Goal: Transaction & Acquisition: Purchase product/service

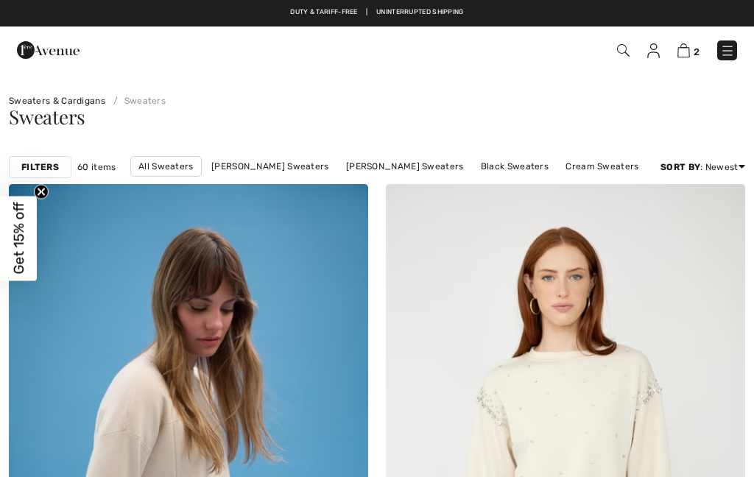
checkbox input "true"
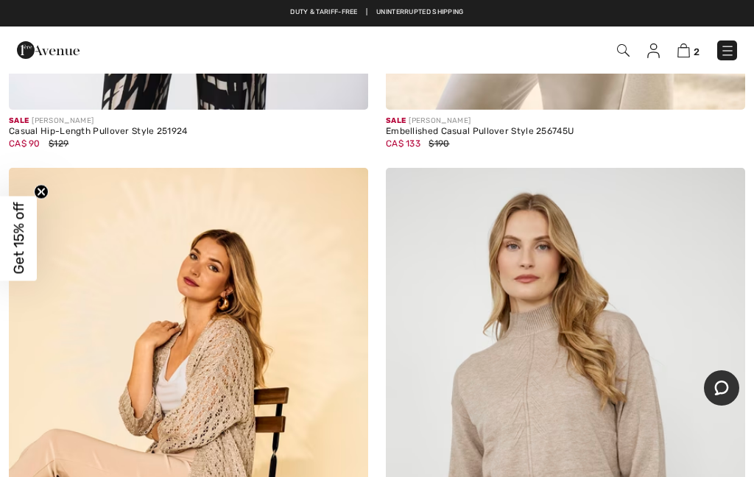
click at [30, 242] on span "Get 15% off" at bounding box center [18, 238] width 37 height 85
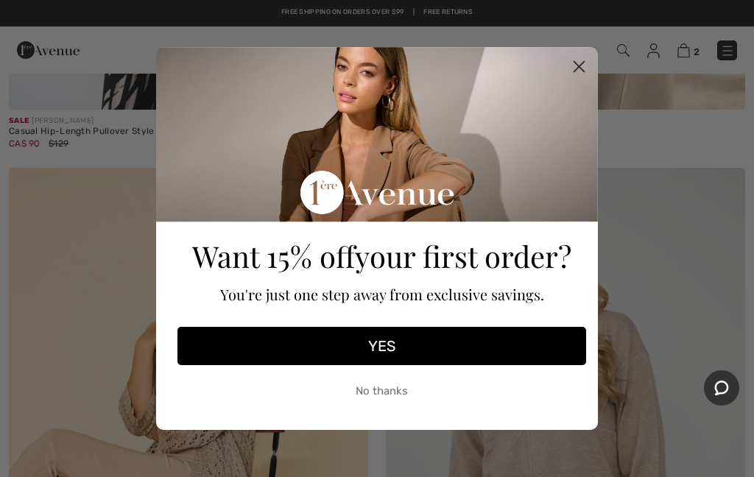
click at [439, 358] on button "YES" at bounding box center [381, 346] width 408 height 38
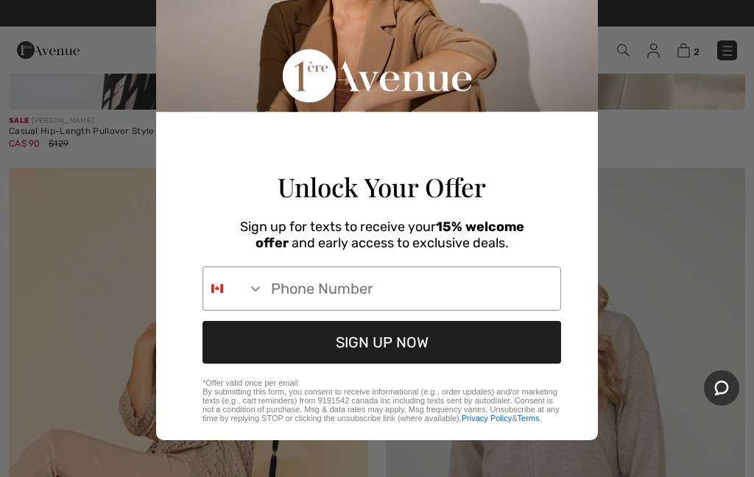
scroll to position [162, 0]
click at [275, 276] on input "Phone Number" at bounding box center [411, 288] width 297 height 43
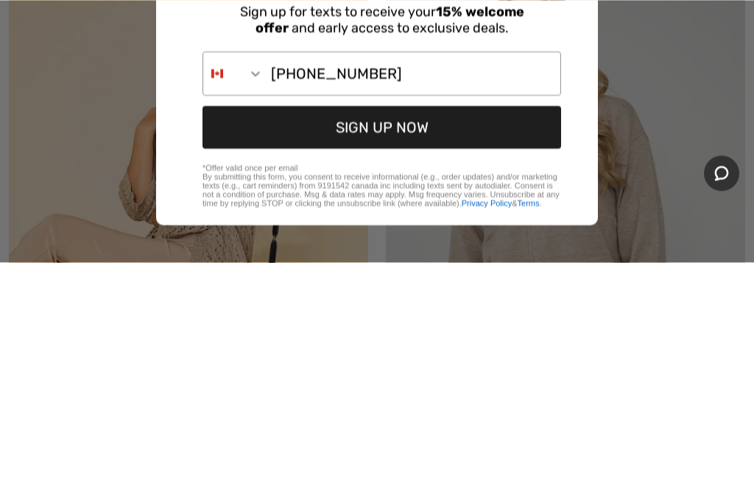
type input "519-551-5687"
click at [380, 321] on button "SIGN UP NOW" at bounding box center [381, 342] width 358 height 43
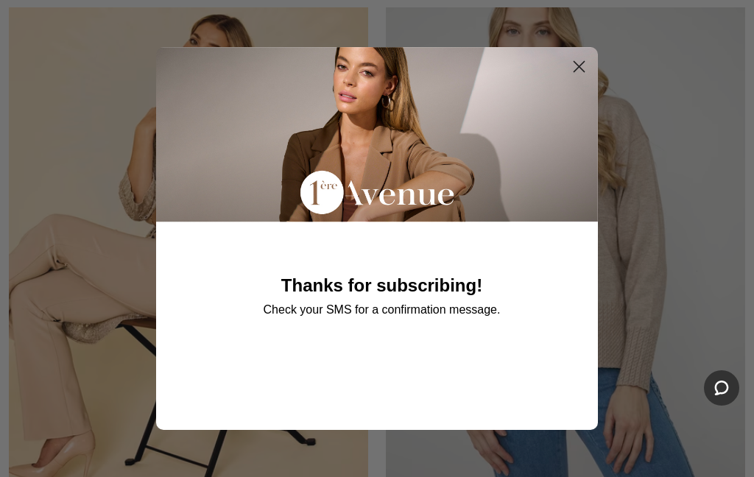
scroll to position [0, 0]
click at [584, 66] on circle "Close dialog" at bounding box center [579, 66] width 24 height 24
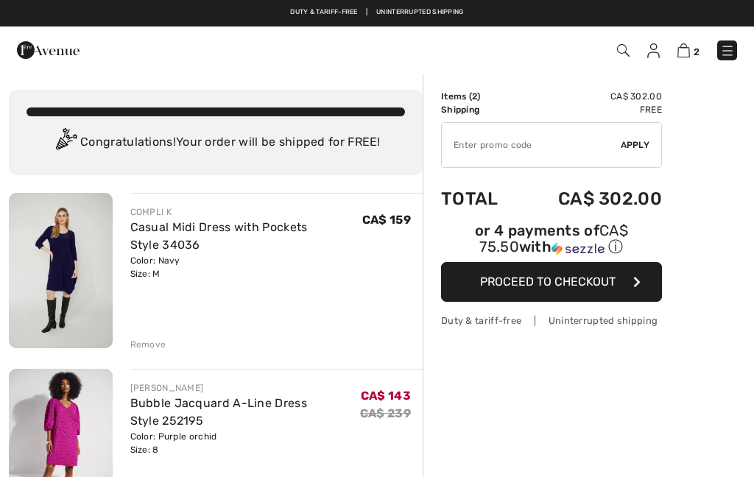
click at [472, 146] on input "TEXT" at bounding box center [531, 145] width 179 height 44
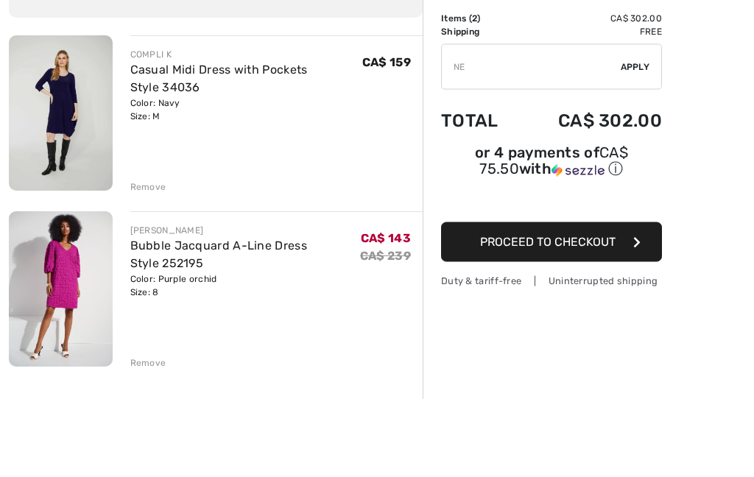
type input "N"
click at [634, 122] on div "✔ Apply Remove" at bounding box center [551, 145] width 221 height 46
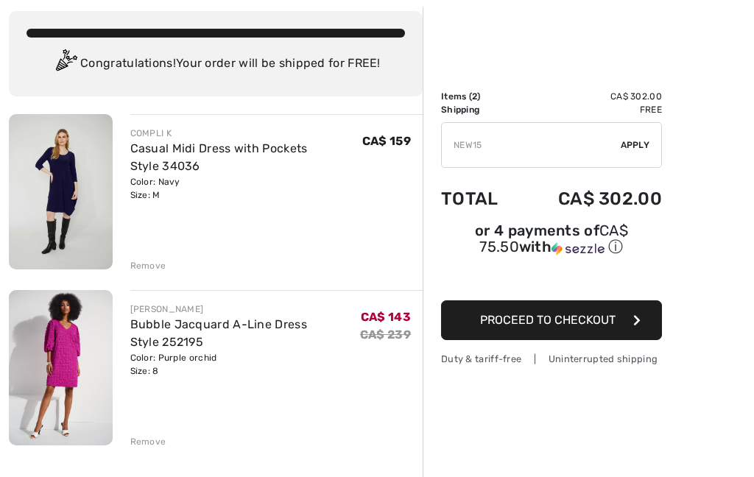
click at [620, 131] on input "TEXT" at bounding box center [531, 145] width 179 height 44
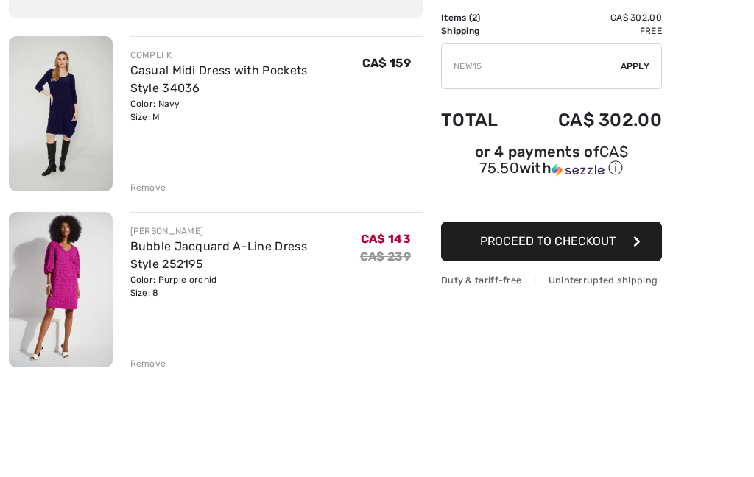
click at [486, 123] on input "TEXT" at bounding box center [531, 145] width 179 height 44
type input "N"
type input "NEW15"
click at [636, 138] on span "Apply" at bounding box center [634, 144] width 29 height 13
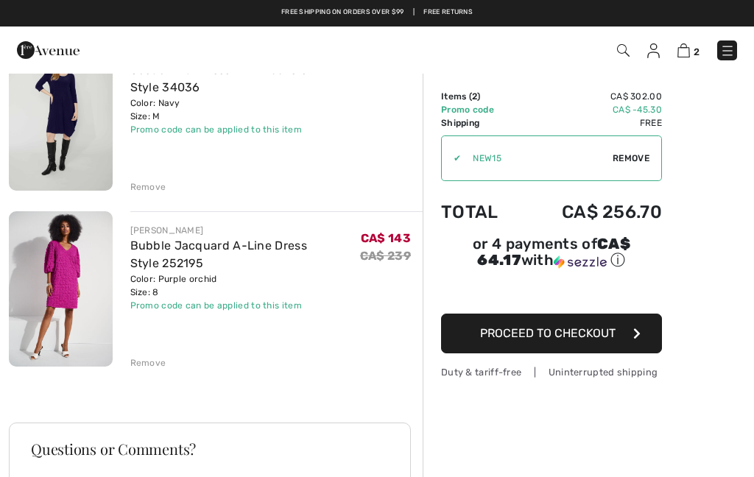
scroll to position [149, 0]
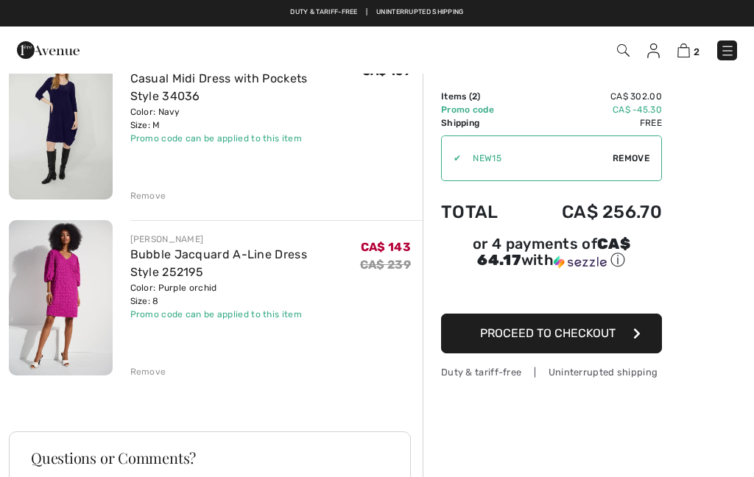
click at [477, 341] on button "Proceed to Checkout" at bounding box center [551, 334] width 221 height 40
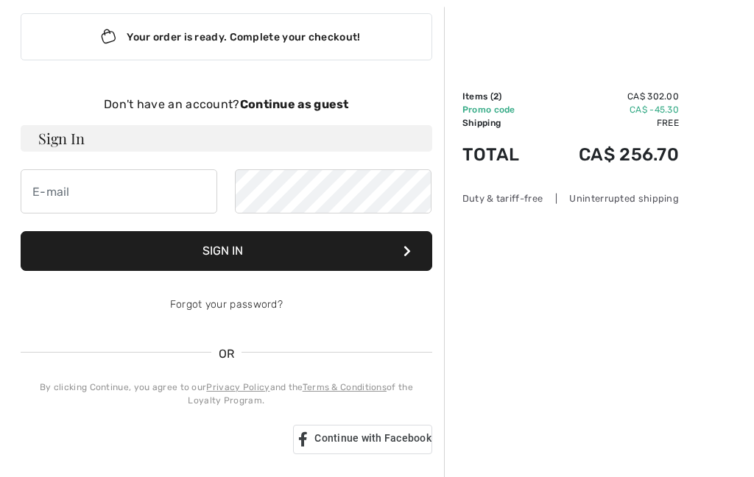
scroll to position [88, 0]
click at [65, 140] on h3 "Sign In" at bounding box center [226, 138] width 411 height 26
click at [291, 263] on button "Sign In" at bounding box center [226, 251] width 411 height 40
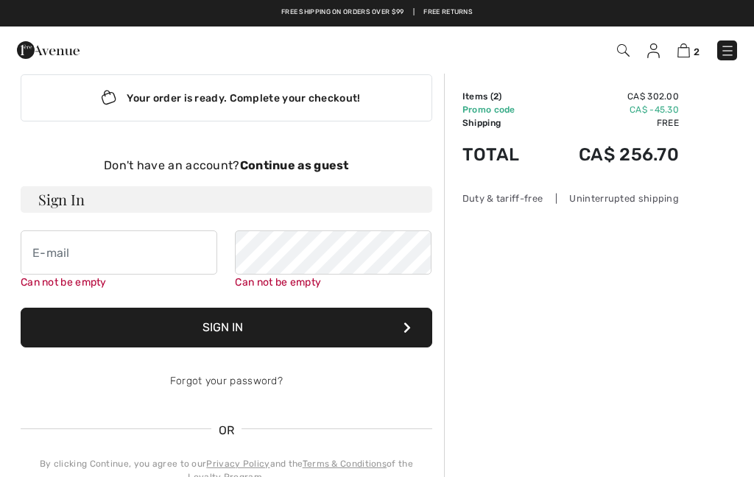
scroll to position [0, 0]
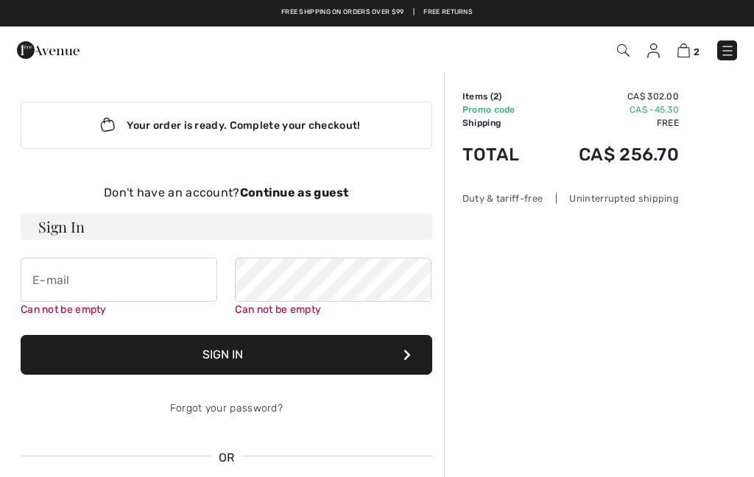
click at [220, 358] on button "Sign In" at bounding box center [226, 355] width 411 height 40
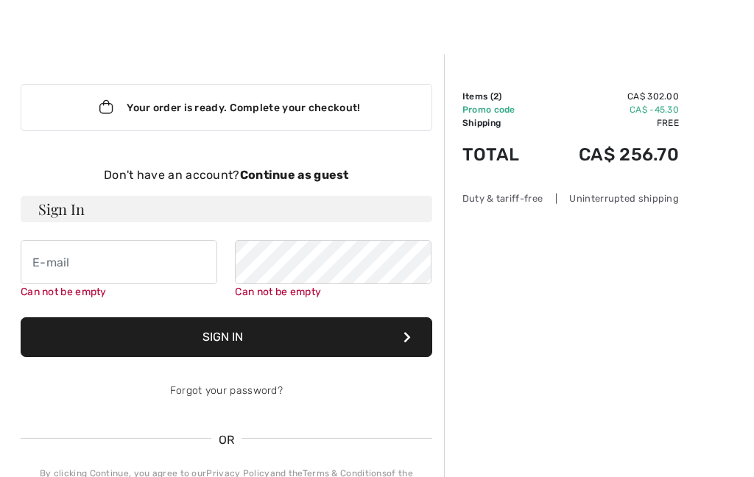
scroll to position [152, 0]
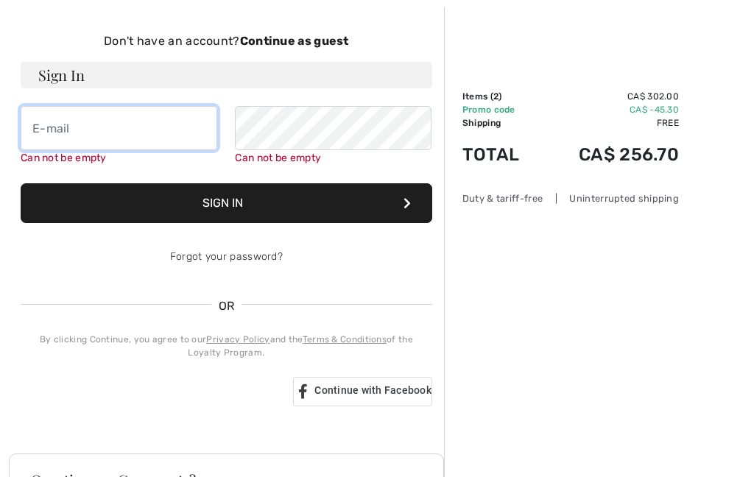
click at [37, 129] on input "email" at bounding box center [119, 128] width 196 height 44
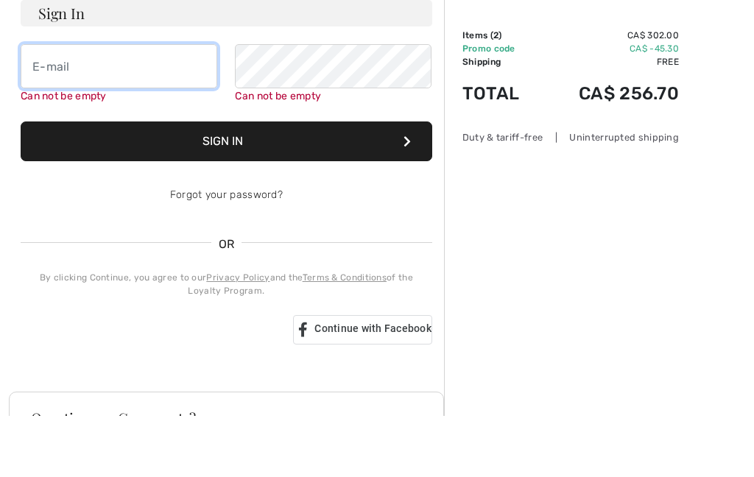
type input "[EMAIL_ADDRESS][DOMAIN_NAME]"
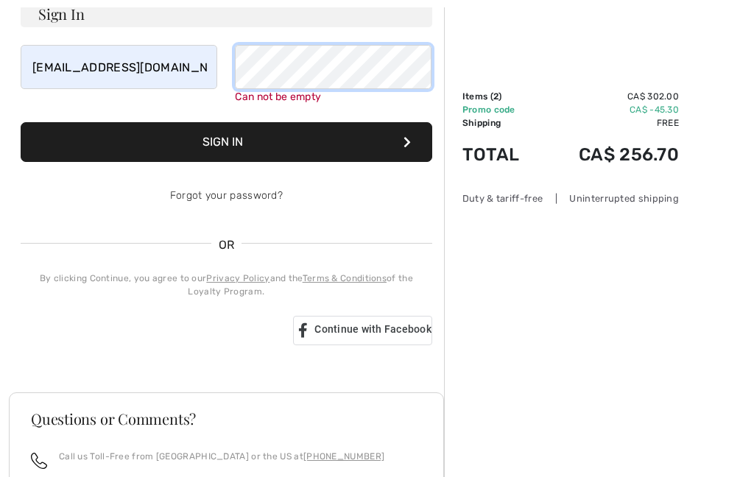
scroll to position [210, 0]
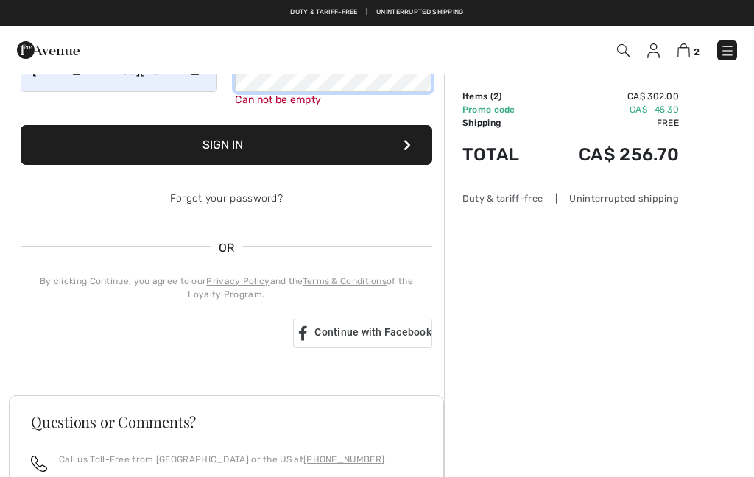
click at [225, 145] on button "Sign In" at bounding box center [226, 145] width 411 height 40
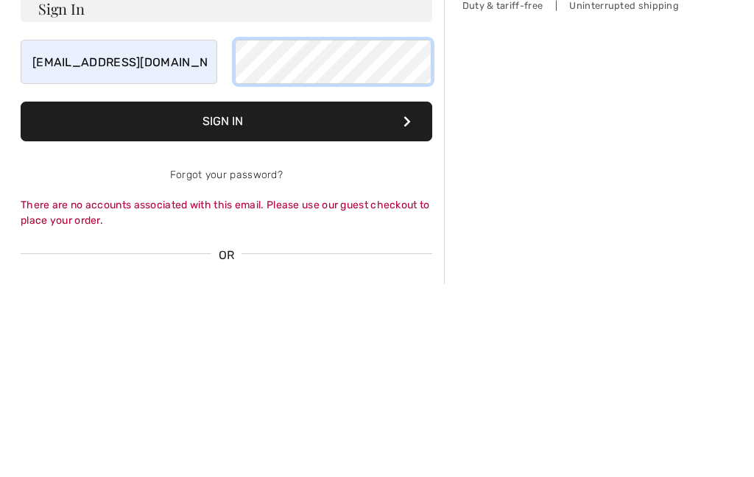
scroll to position [0, 0]
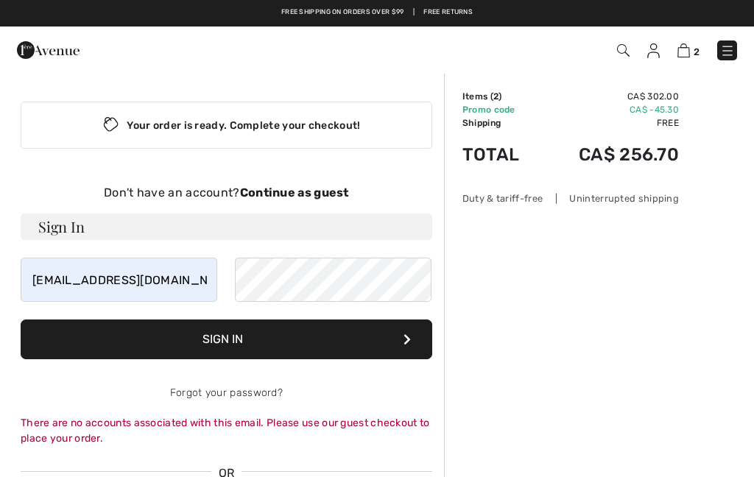
click at [658, 56] on img at bounding box center [653, 50] width 13 height 15
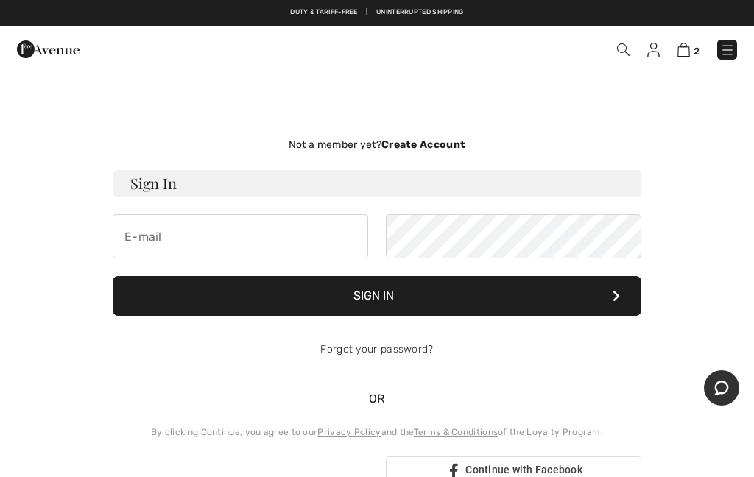
click at [414, 149] on strong "Create Account" at bounding box center [423, 144] width 84 height 13
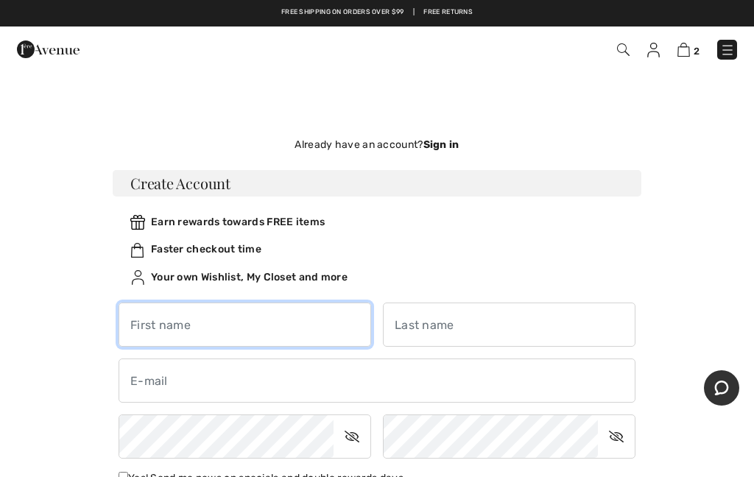
click at [141, 317] on input "text" at bounding box center [244, 324] width 252 height 44
type input "[PERSON_NAME]"
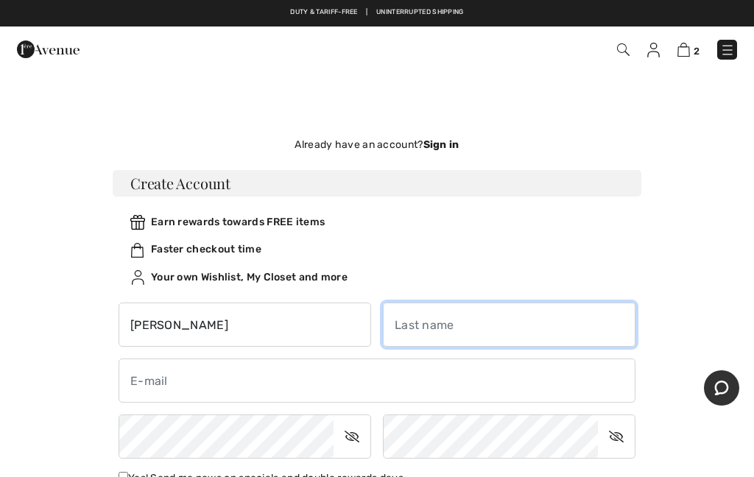
type input "[PERSON_NAME]"
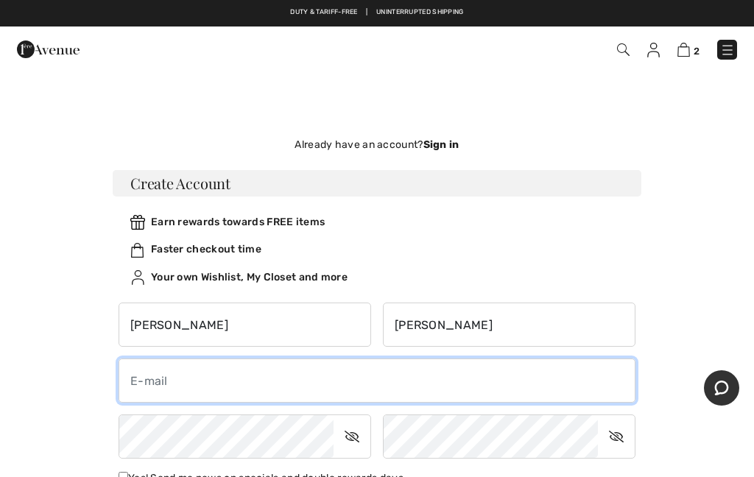
type input "[EMAIL_ADDRESS][DOMAIN_NAME]"
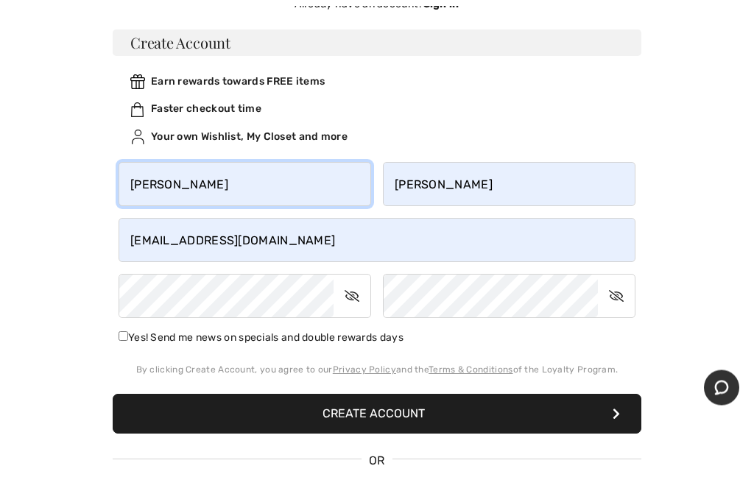
scroll to position [141, 0]
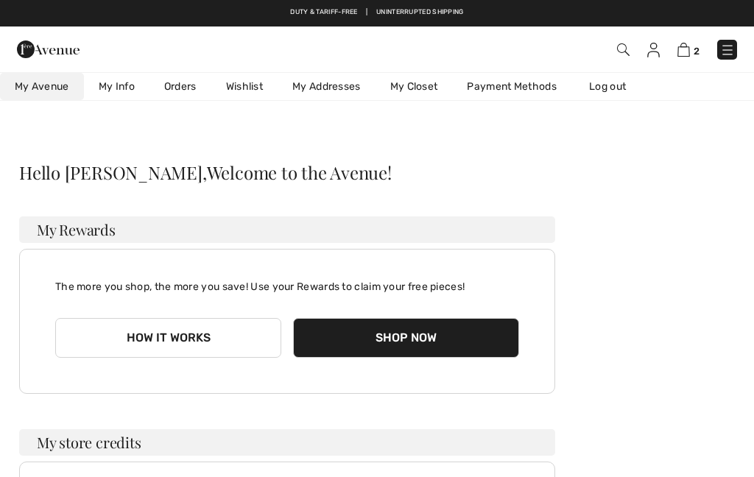
checkbox input "true"
click at [656, 55] on img at bounding box center [653, 50] width 13 height 15
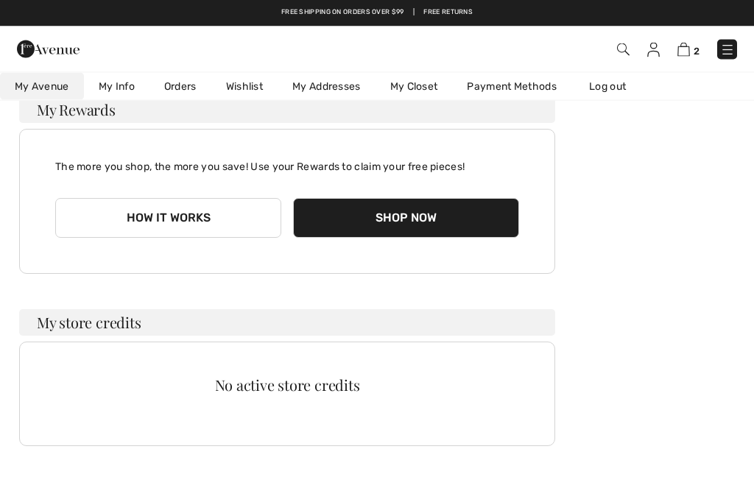
scroll to position [31, 0]
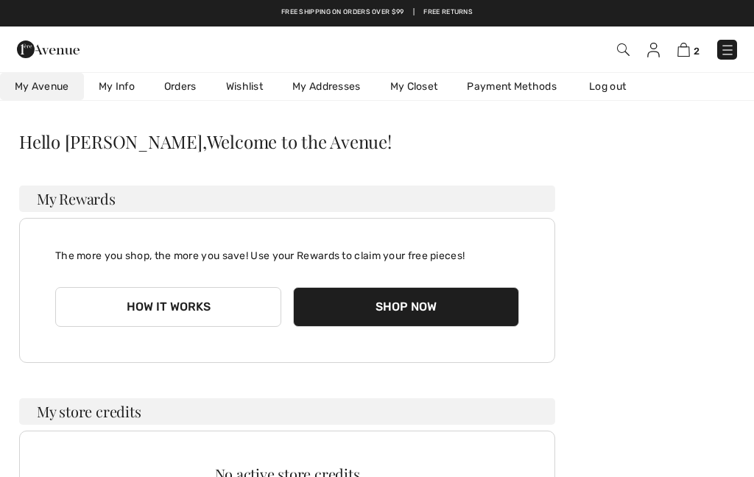
click at [690, 52] on img at bounding box center [683, 50] width 13 height 14
click at [686, 54] on img at bounding box center [683, 50] width 13 height 14
click at [417, 314] on button "Shop Now" at bounding box center [406, 307] width 226 height 40
click at [689, 56] on img at bounding box center [683, 50] width 13 height 14
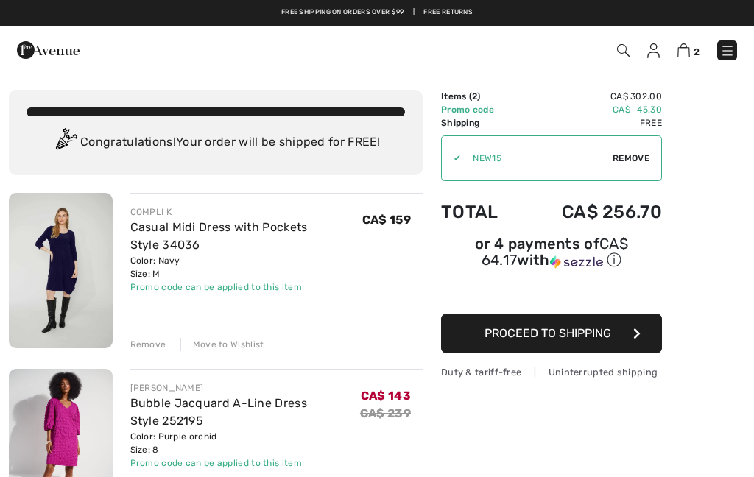
click at [552, 350] on button "Proceed to Shipping" at bounding box center [551, 334] width 221 height 40
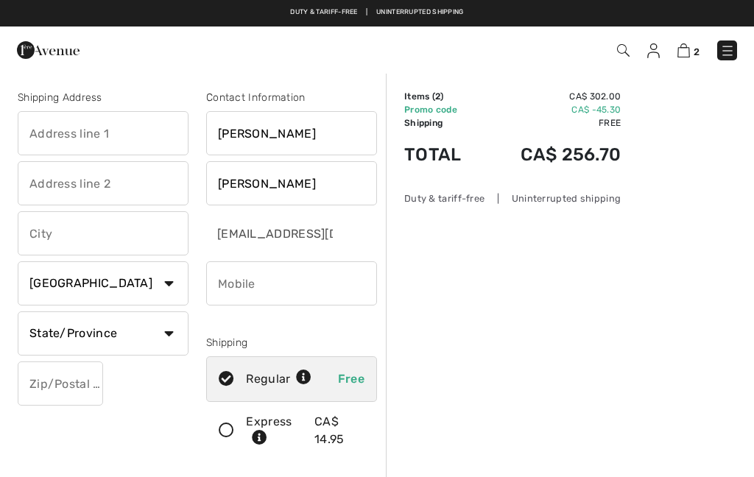
click at [42, 143] on input "text" at bounding box center [103, 133] width 171 height 44
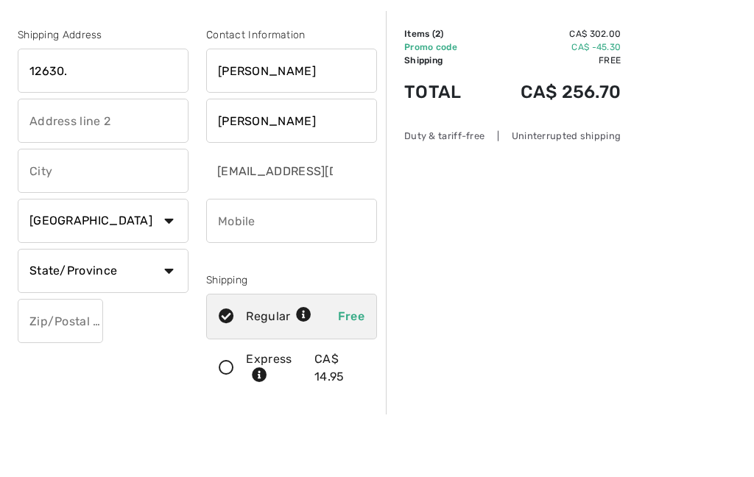
type input "12630 Riverside Drive E."
type input "Tecumseh"
select select "ON"
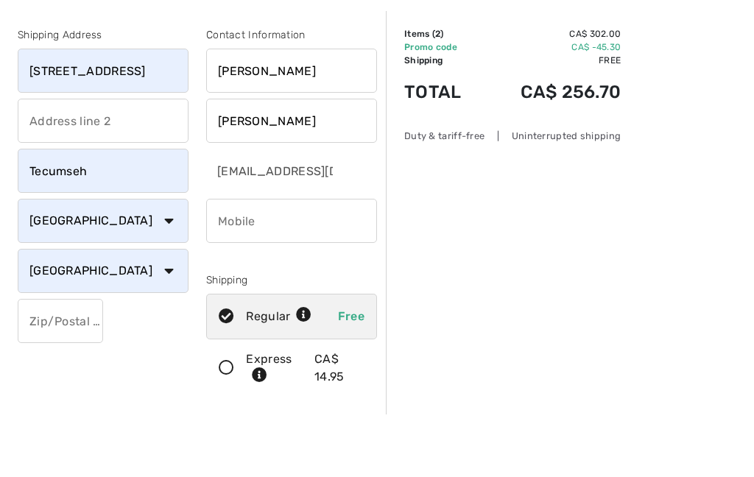
scroll to position [63, 0]
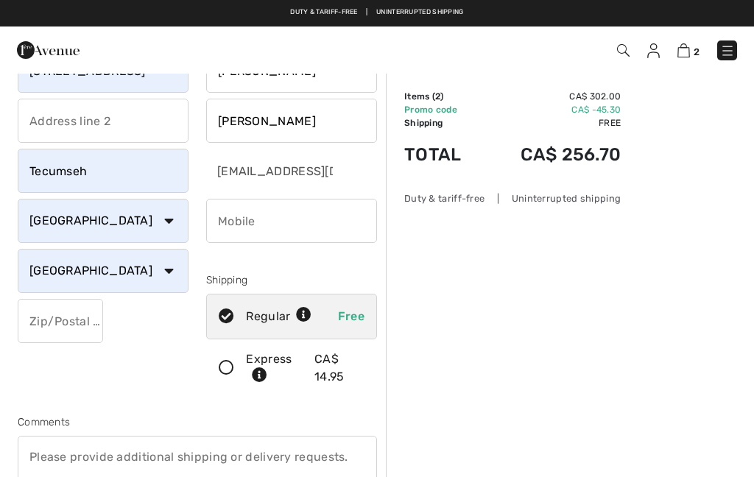
type input "N8N1A3"
type input "5195515687"
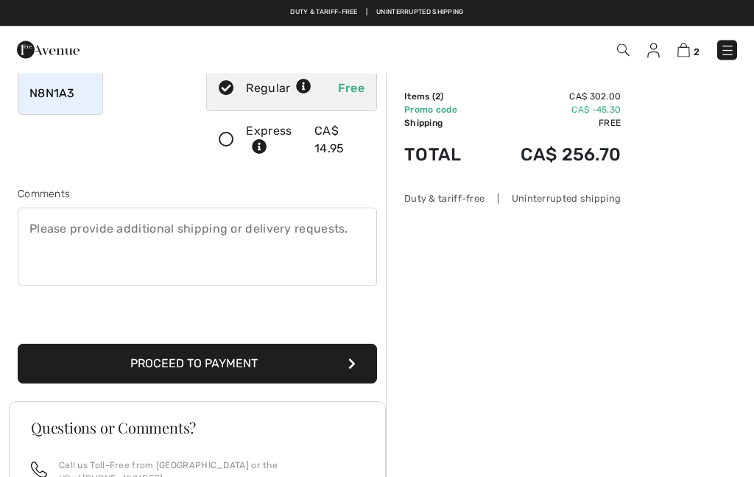
scroll to position [290, 0]
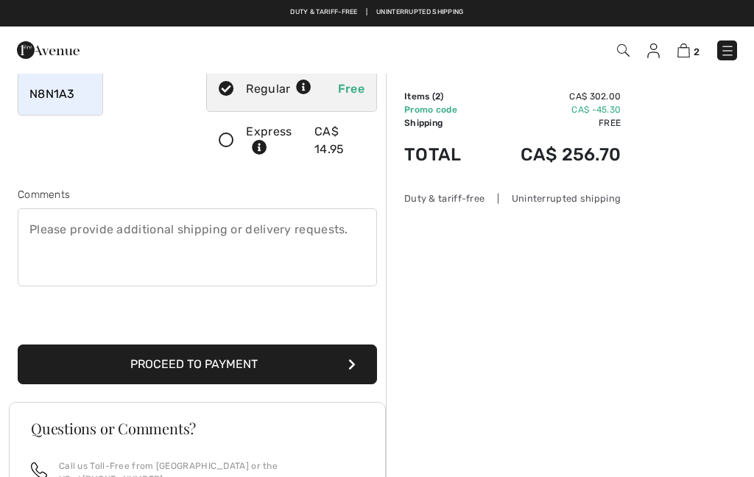
click at [257, 373] on button "Proceed to Payment" at bounding box center [197, 364] width 359 height 40
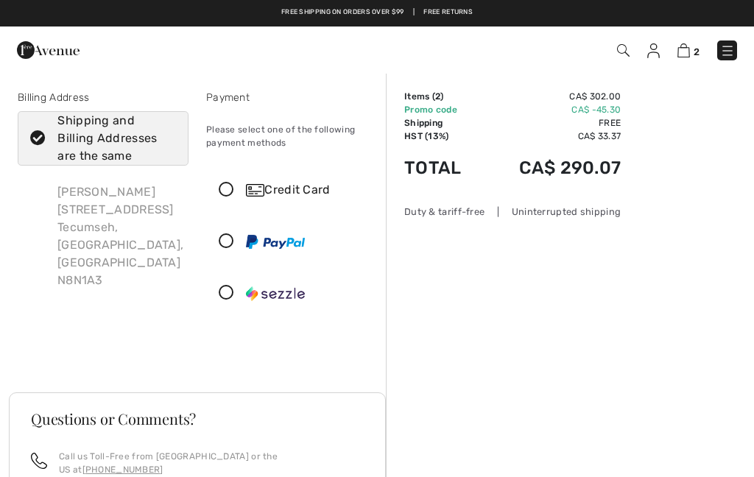
click at [228, 192] on icon at bounding box center [226, 190] width 39 height 15
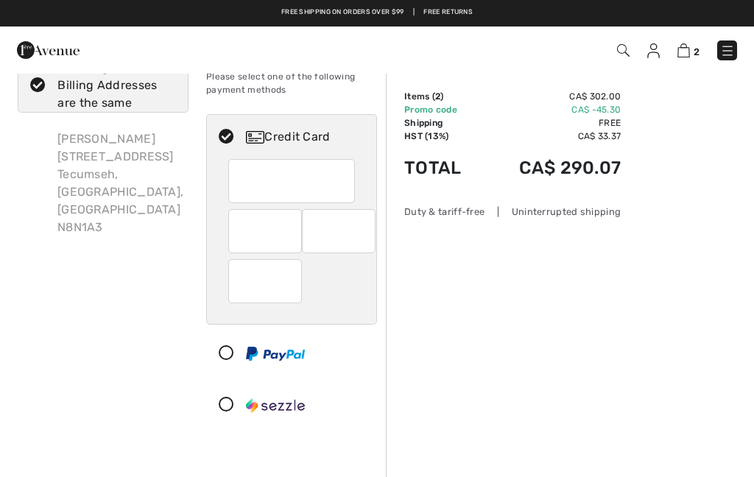
scroll to position [49, 0]
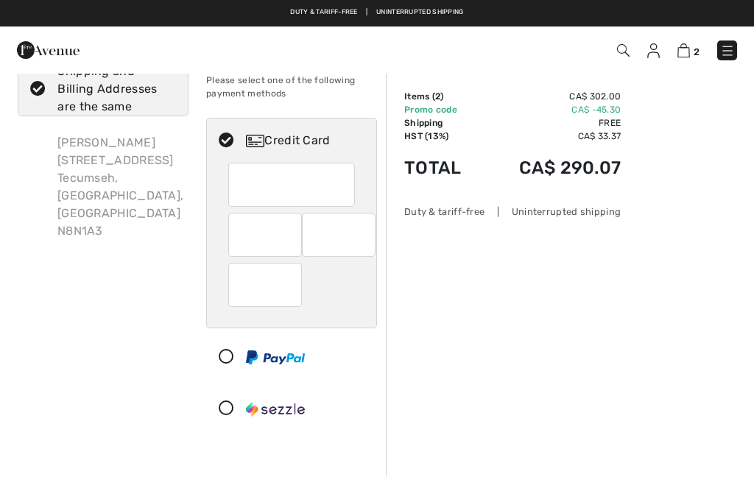
click at [284, 103] on div "Please select one of the following payment methods" at bounding box center [291, 87] width 171 height 50
click at [601, 332] on div "Order Summary Details Items ( 2 ) CA$ 302.00 Promo code CA$ -45.30 Shipping Fre…" at bounding box center [570, 474] width 368 height 902
click at [615, 327] on div "Order Summary Details Items ( 2 ) CA$ 302.00 Promo code CA$ -45.30 Shipping Fre…" at bounding box center [570, 474] width 368 height 902
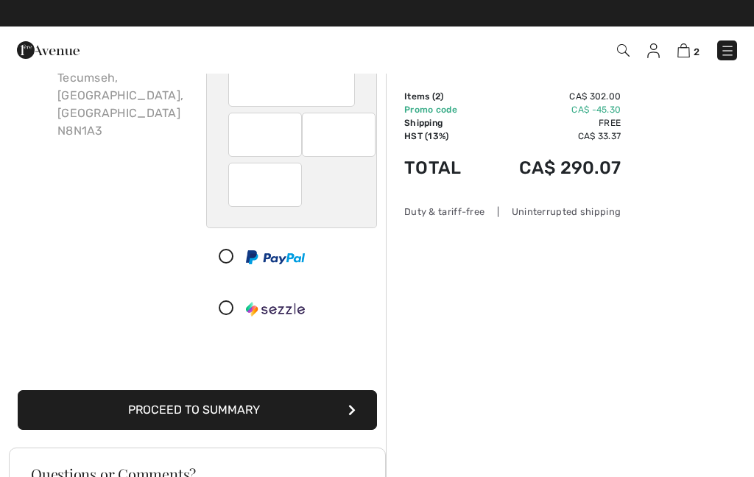
scroll to position [145, 0]
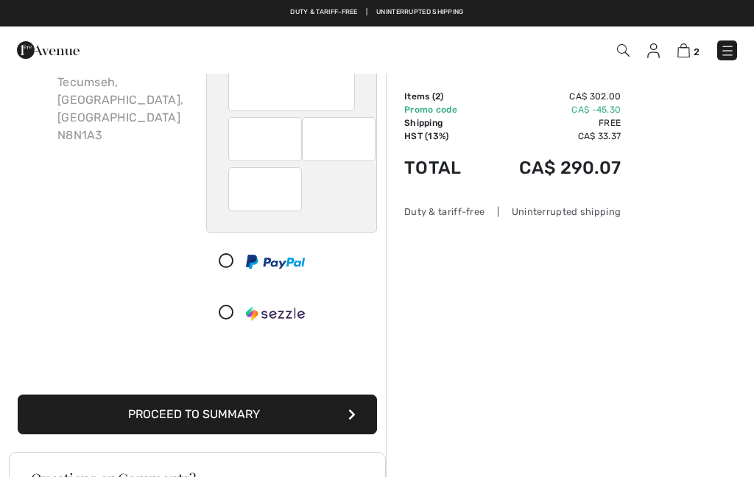
click at [258, 426] on button "Proceed to Summary" at bounding box center [197, 414] width 359 height 40
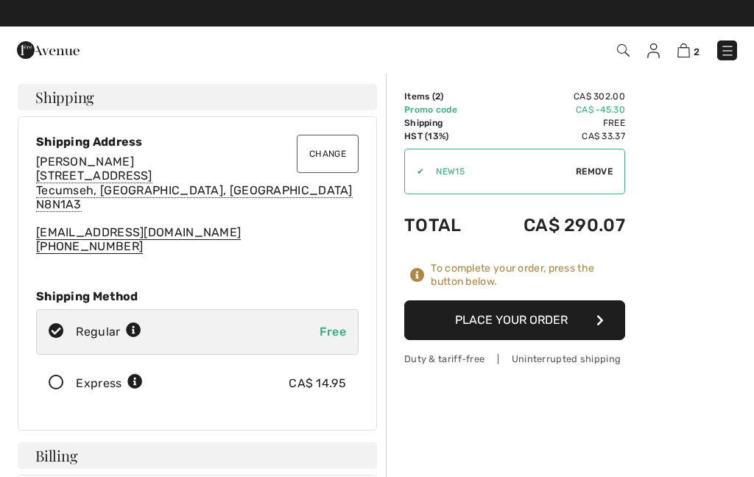
click at [498, 328] on button "Place Your Order" at bounding box center [514, 320] width 221 height 40
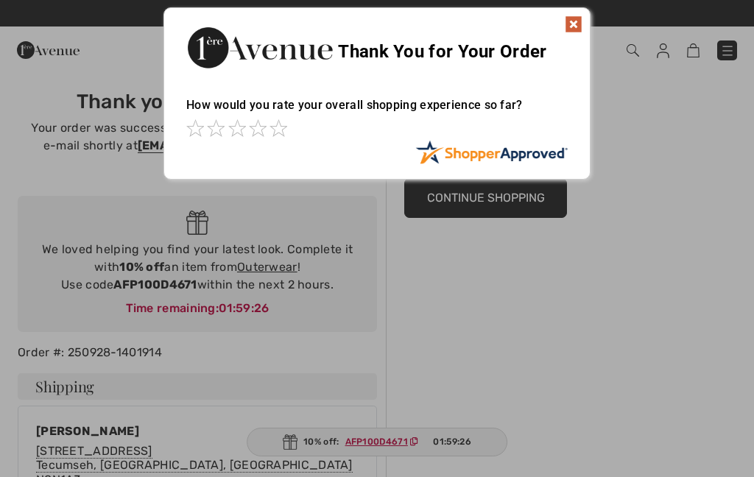
click at [295, 126] on div at bounding box center [376, 129] width 381 height 21
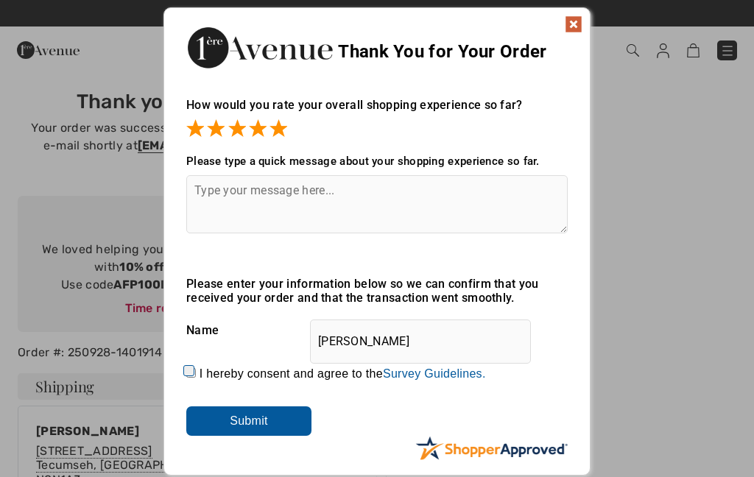
click at [263, 419] on input "Submit" at bounding box center [248, 420] width 125 height 29
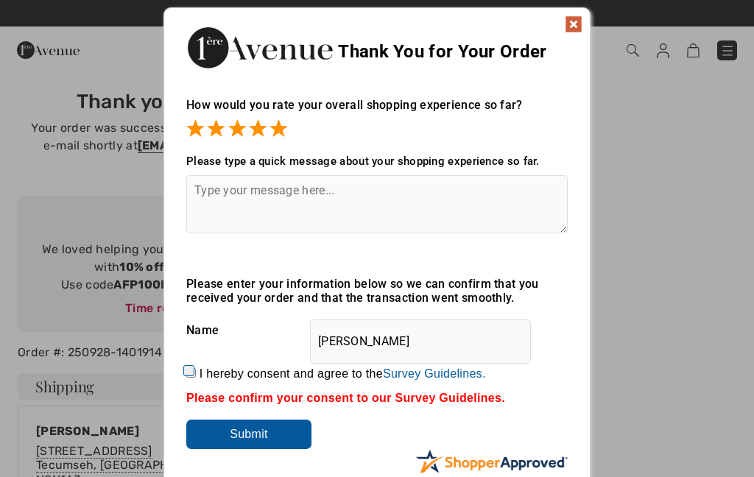
click at [262, 439] on input "Submit" at bounding box center [248, 433] width 125 height 29
click at [269, 443] on input "Submit" at bounding box center [248, 433] width 125 height 29
click at [188, 378] on input "I hereby consent and agree to the By submitting a review, you grant permission …" at bounding box center [191, 373] width 10 height 10
checkbox input "true"
click at [282, 433] on input "Submit" at bounding box center [248, 433] width 125 height 29
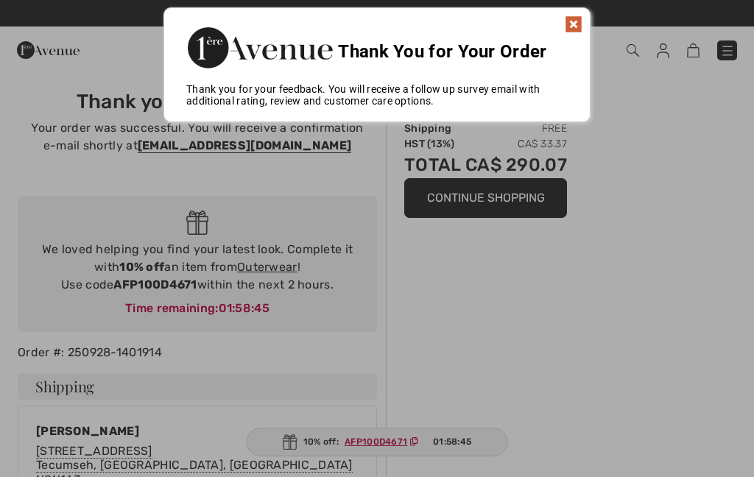
click at [650, 294] on div at bounding box center [377, 238] width 754 height 477
